Goal: Obtain resource: Download file/media

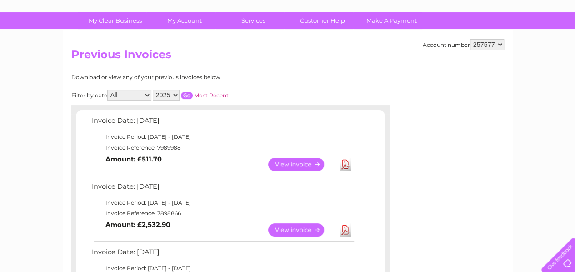
scroll to position [64, 0]
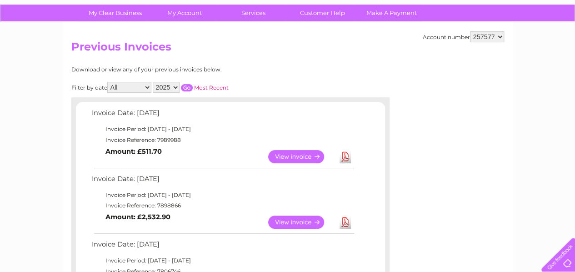
click at [301, 155] on link "View" at bounding box center [301, 156] width 67 height 13
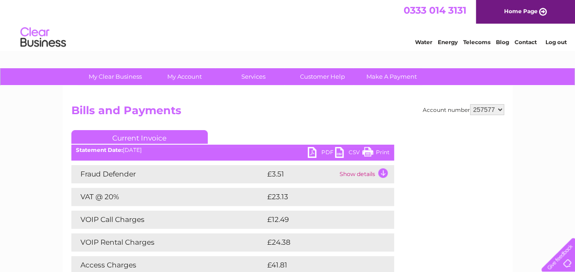
click at [329, 153] on link "PDF" at bounding box center [320, 153] width 27 height 13
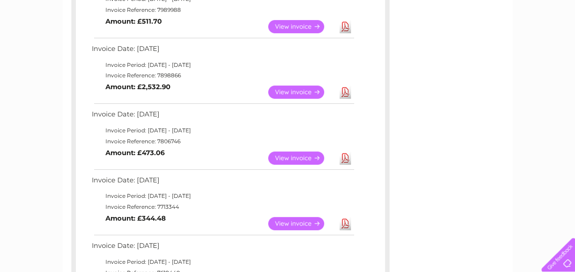
scroll to position [196, 0]
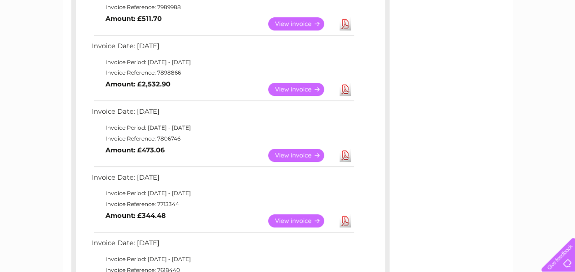
click at [304, 219] on link "View" at bounding box center [301, 220] width 67 height 13
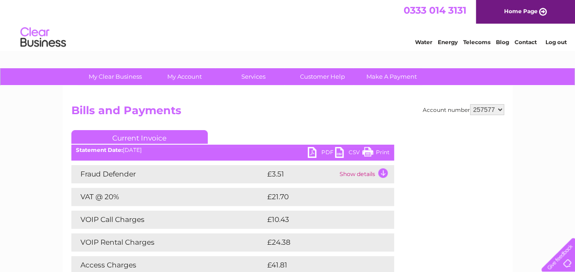
click at [330, 154] on link "PDF" at bounding box center [320, 153] width 27 height 13
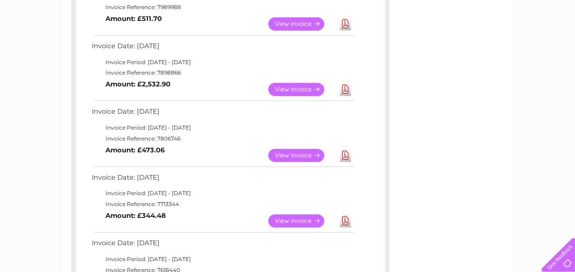
click at [294, 218] on link "View" at bounding box center [301, 220] width 67 height 13
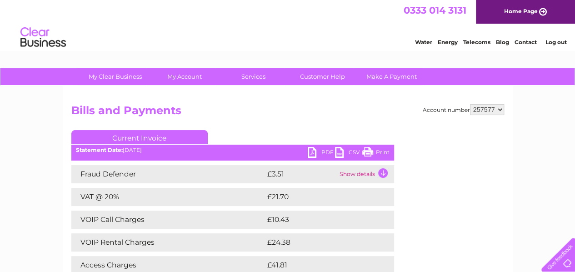
click at [324, 153] on link "PDF" at bounding box center [320, 153] width 27 height 13
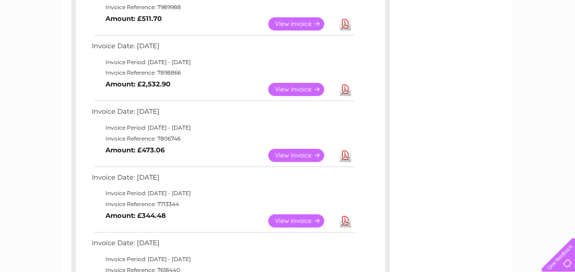
click at [298, 154] on link "View" at bounding box center [301, 155] width 67 height 13
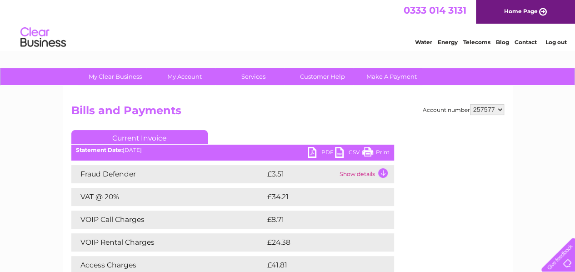
click at [326, 152] on link "PDF" at bounding box center [320, 153] width 27 height 13
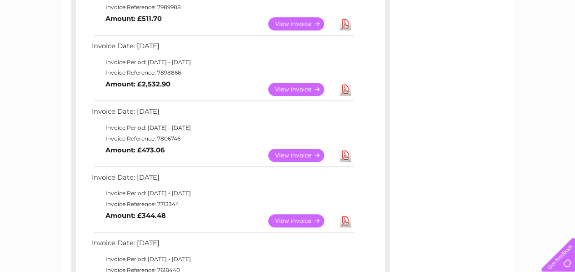
click at [293, 220] on link "View" at bounding box center [301, 220] width 67 height 13
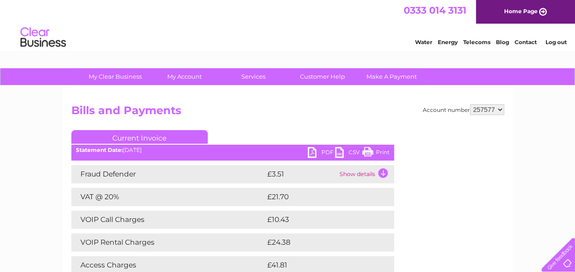
click at [328, 152] on link "PDF" at bounding box center [320, 153] width 27 height 13
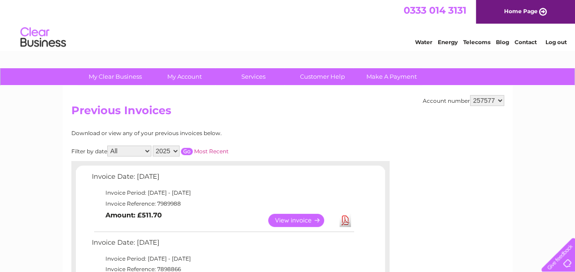
click at [174, 152] on select "2025 2024 2023 2022" at bounding box center [166, 150] width 27 height 11
select select "2024"
click at [153, 145] on select "2025 2024 2023 2022" at bounding box center [166, 150] width 27 height 11
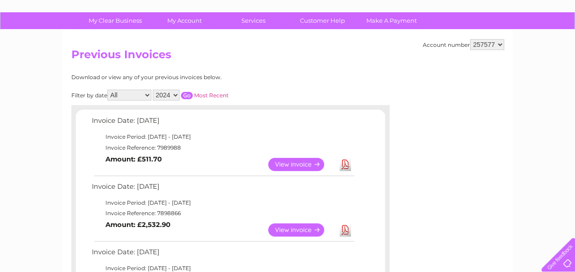
scroll to position [57, 0]
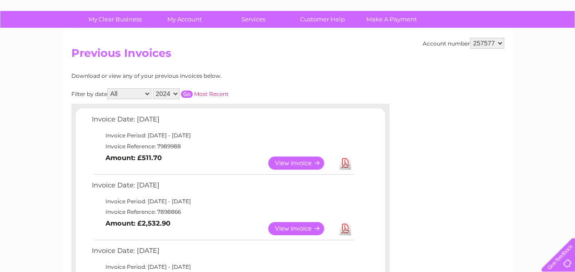
click at [187, 92] on input "button" at bounding box center [187, 93] width 12 height 7
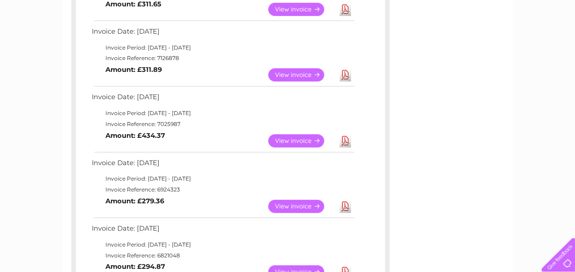
scroll to position [213, 0]
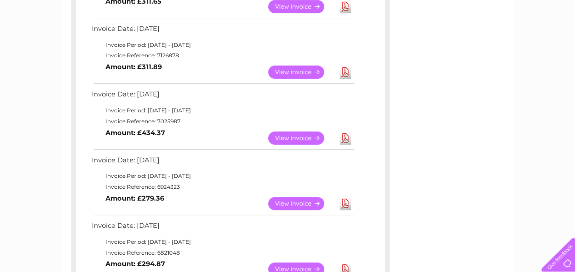
click at [302, 137] on link "View" at bounding box center [301, 137] width 67 height 13
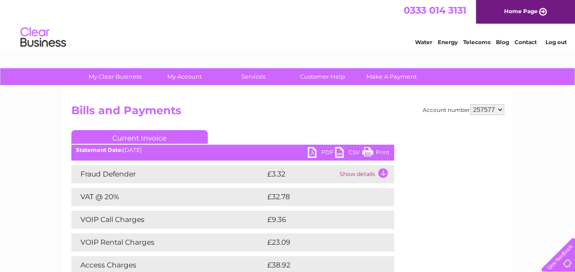
click at [321, 153] on link "PDF" at bounding box center [320, 153] width 27 height 13
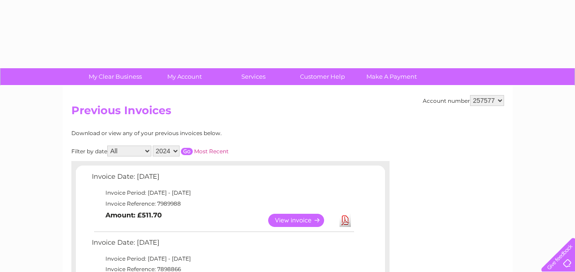
select select "2024"
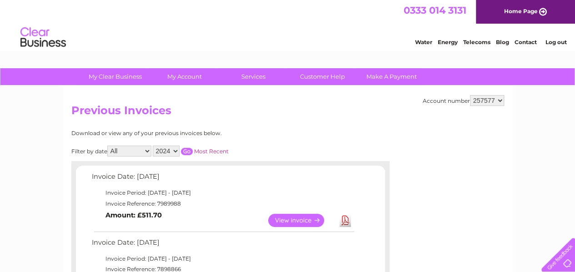
click at [190, 149] on input "button" at bounding box center [187, 151] width 12 height 7
click at [188, 152] on input "button" at bounding box center [187, 151] width 12 height 7
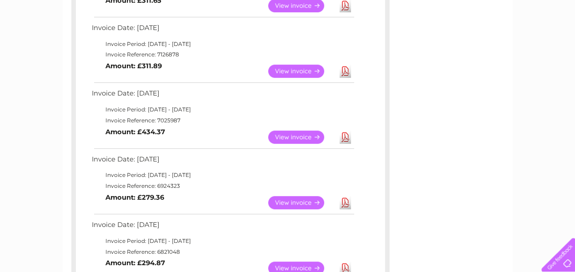
scroll to position [216, 0]
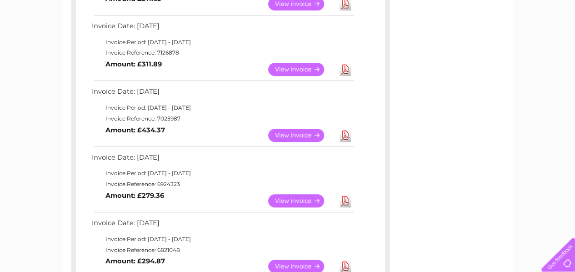
click at [295, 199] on link "View" at bounding box center [301, 200] width 67 height 13
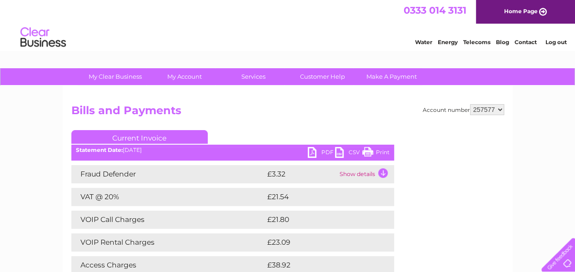
click at [327, 151] on link "PDF" at bounding box center [320, 153] width 27 height 13
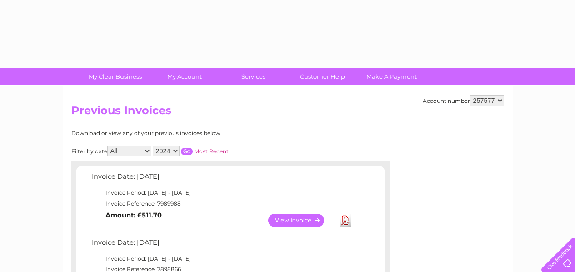
select select "2024"
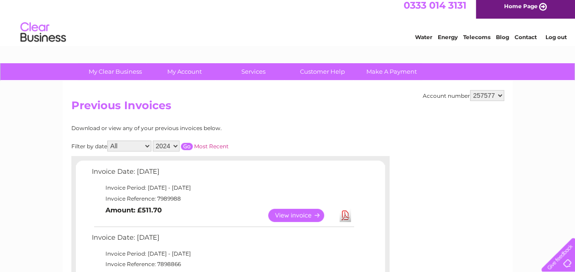
scroll to position [5, 0]
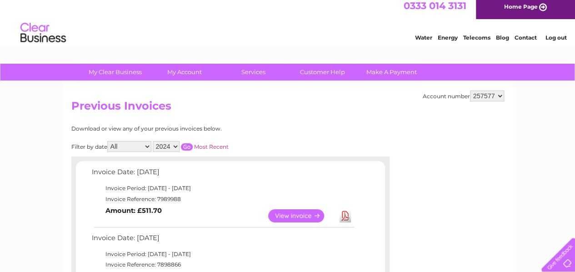
click at [187, 147] on input "button" at bounding box center [187, 146] width 12 height 7
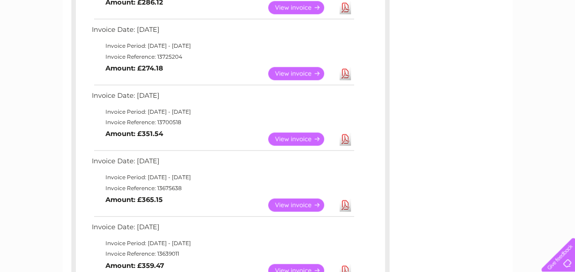
scroll to position [607, 0]
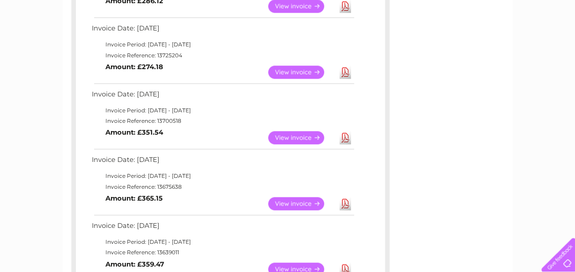
click at [299, 139] on link "View" at bounding box center [301, 137] width 67 height 13
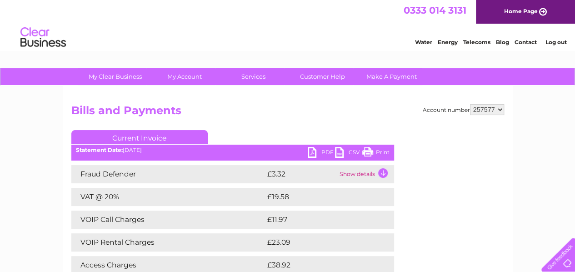
click at [326, 154] on link "PDF" at bounding box center [320, 153] width 27 height 13
click at [325, 155] on link "PDF" at bounding box center [320, 153] width 27 height 13
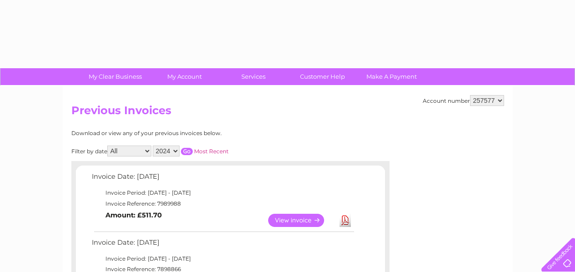
select select "2024"
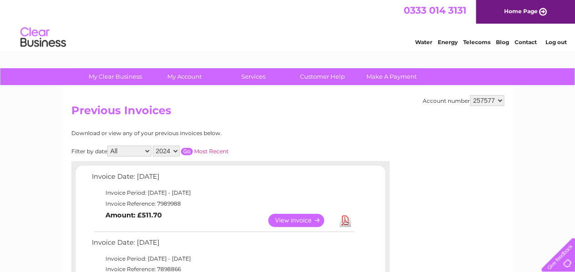
click at [186, 151] on input "button" at bounding box center [187, 151] width 12 height 7
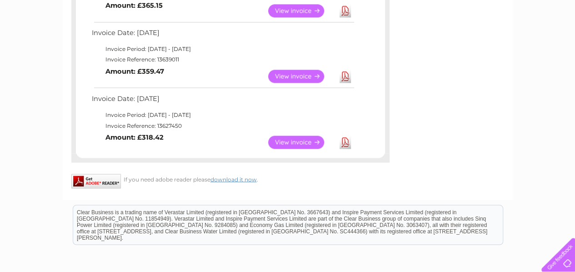
scroll to position [797, 0]
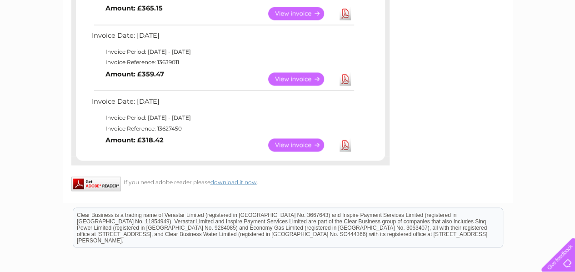
click at [301, 143] on link "View" at bounding box center [301, 144] width 67 height 13
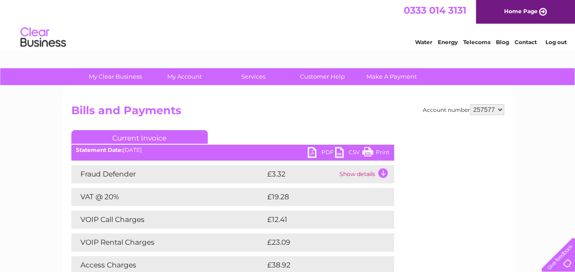
click at [329, 153] on link "PDF" at bounding box center [320, 153] width 27 height 13
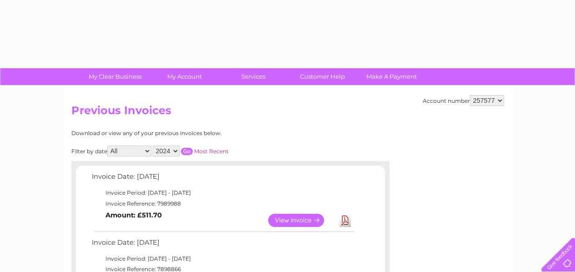
select select "2024"
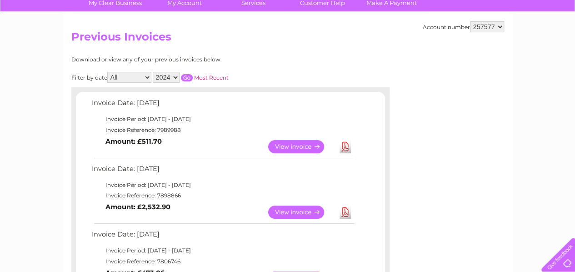
scroll to position [75, 0]
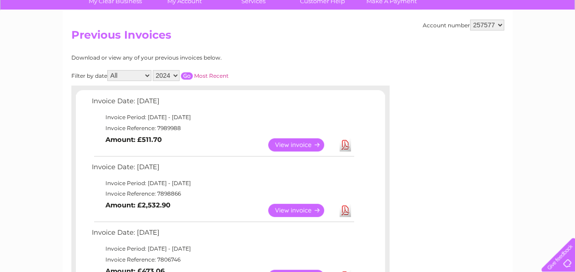
click at [296, 139] on link "View" at bounding box center [301, 144] width 67 height 13
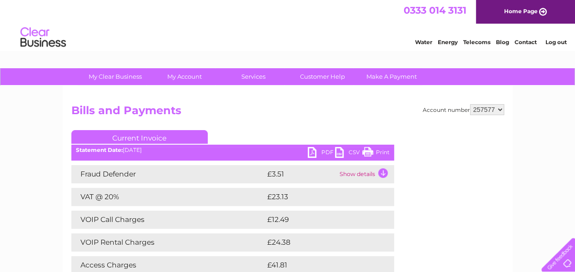
click at [324, 155] on link "PDF" at bounding box center [320, 153] width 27 height 13
click at [541, 10] on link "Home Page" at bounding box center [525, 12] width 99 height 24
